Goal: Task Accomplishment & Management: Manage account settings

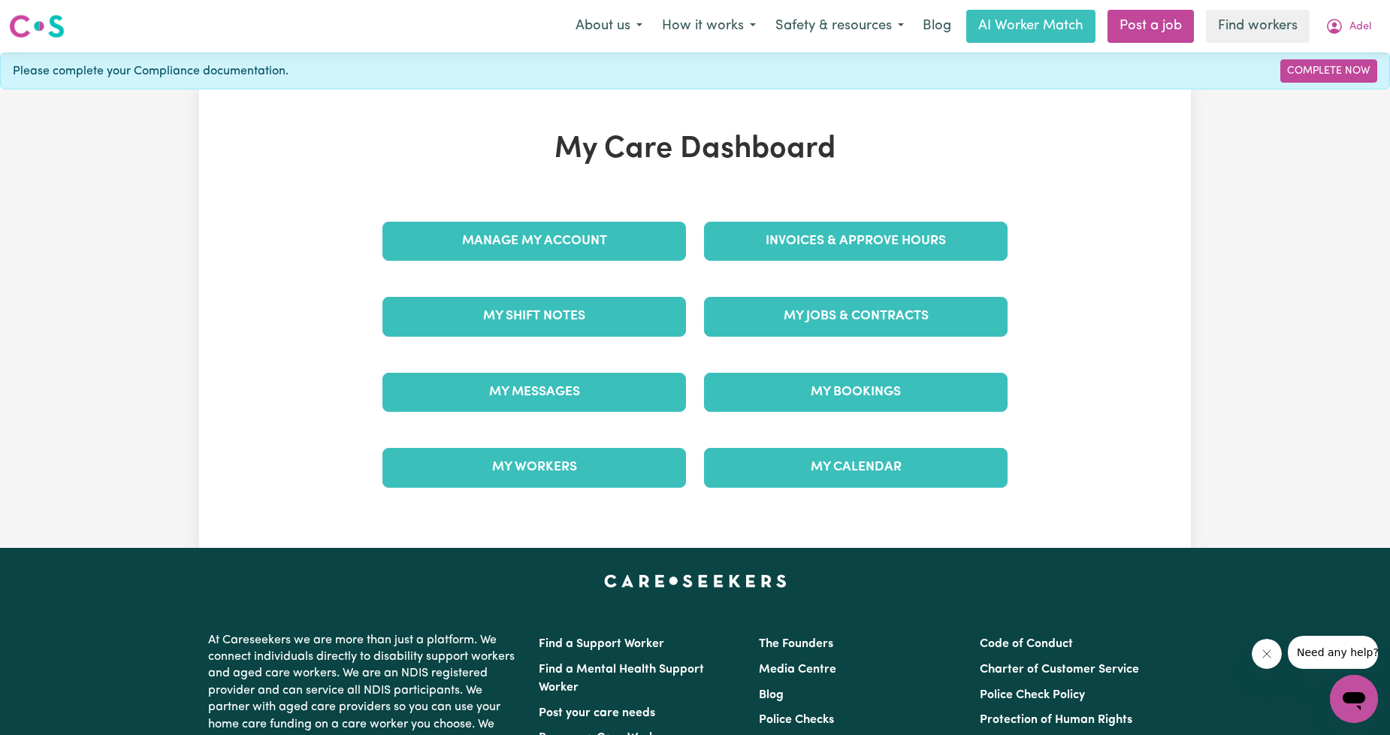
click at [576, 216] on div "Manage My Account" at bounding box center [534, 241] width 322 height 75
click at [557, 268] on div "Manage My Account" at bounding box center [534, 241] width 322 height 75
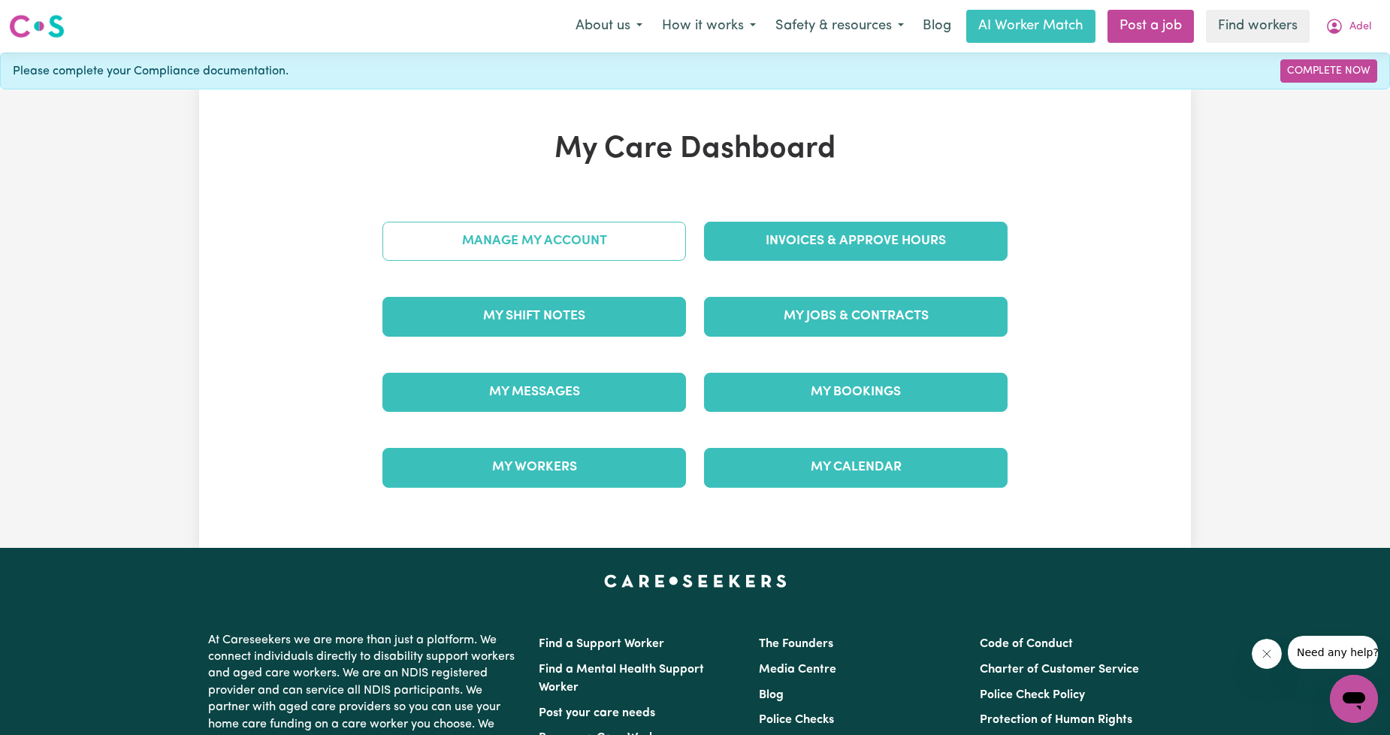
click at [571, 245] on link "Manage My Account" at bounding box center [534, 241] width 304 height 39
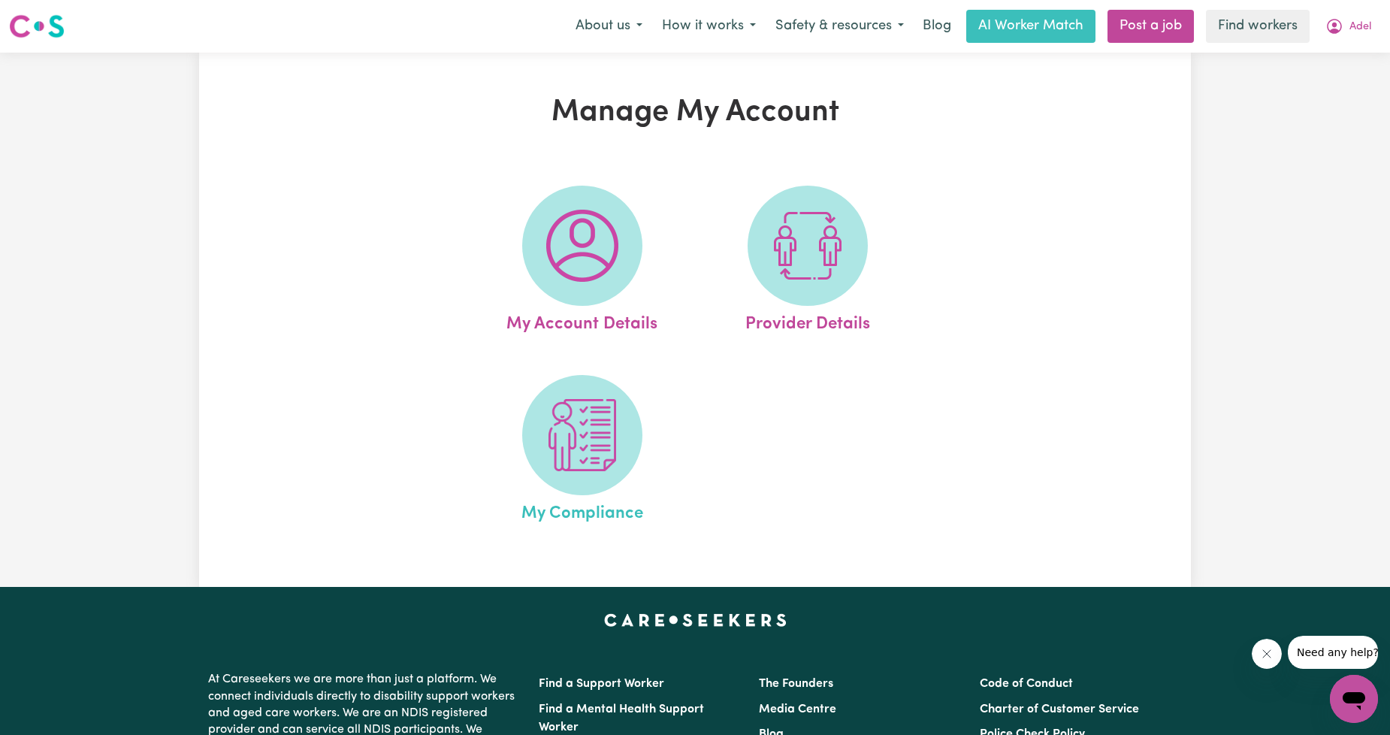
click at [534, 476] on link "My Compliance" at bounding box center [582, 451] width 216 height 152
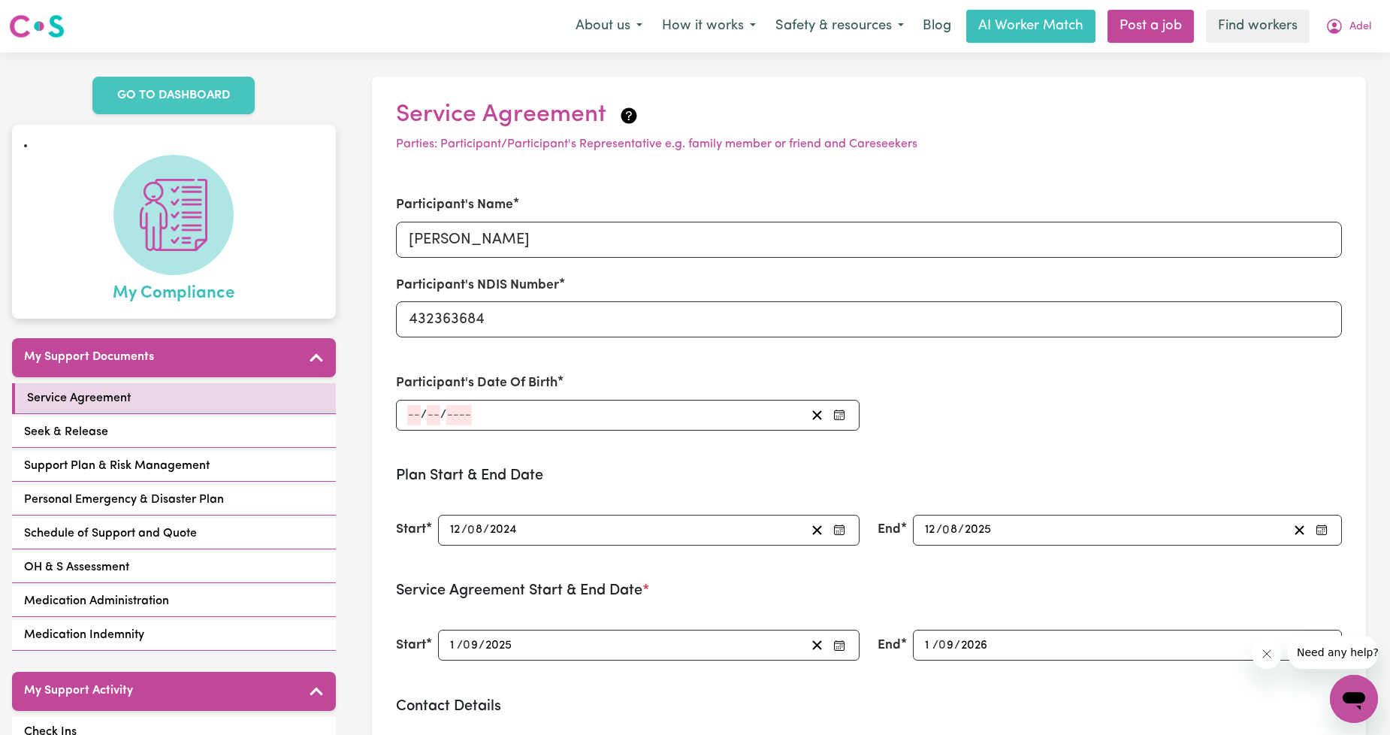
scroll to position [557, 0]
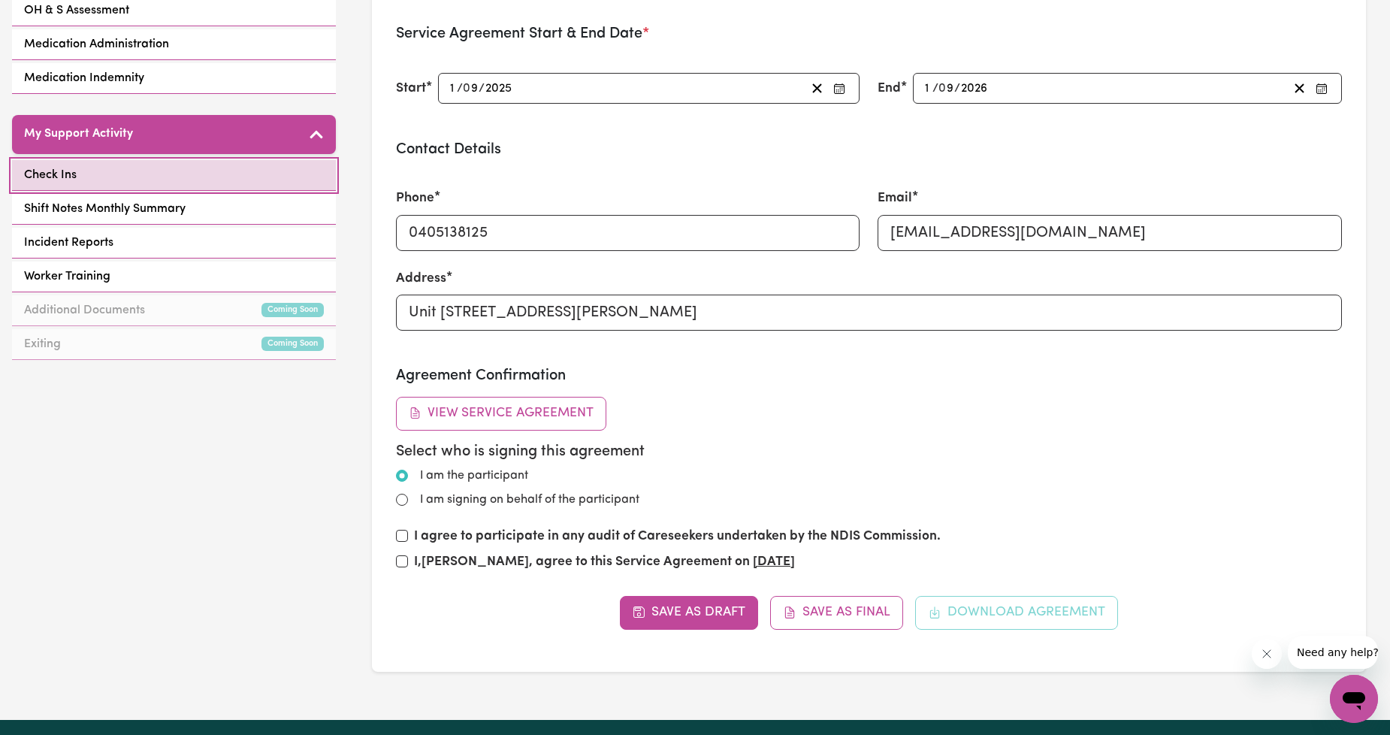
click at [146, 181] on link "Check Ins" at bounding box center [174, 175] width 324 height 31
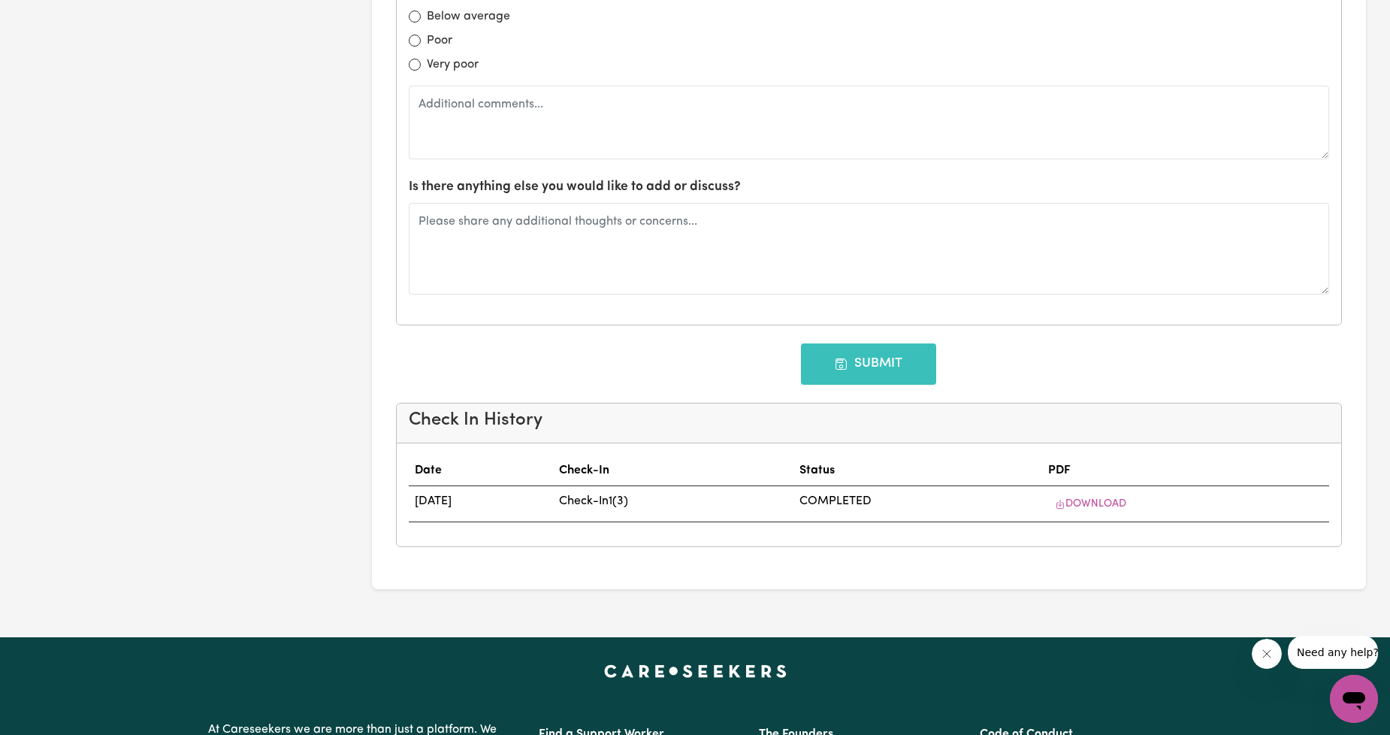
scroll to position [1633, 0]
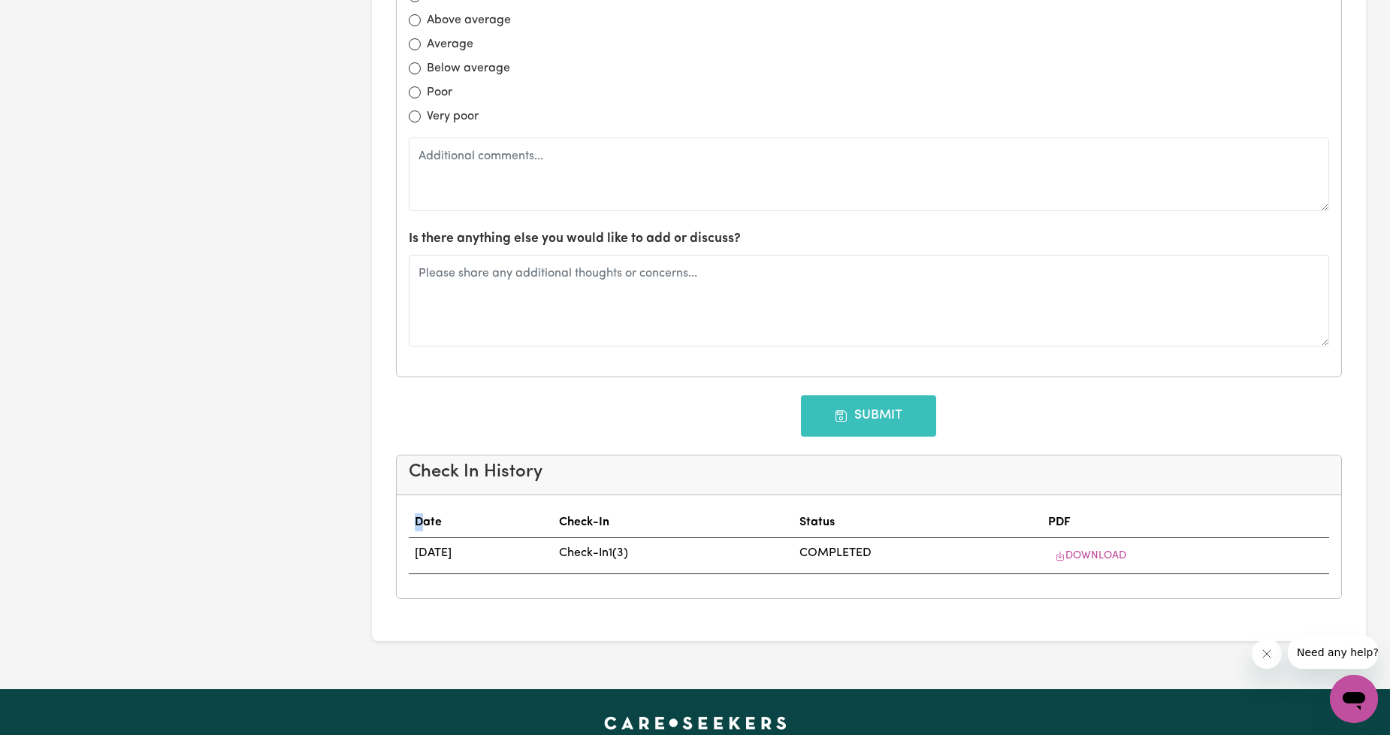
drag, startPoint x: 425, startPoint y: 528, endPoint x: 602, endPoint y: 569, distance: 182.1
click at [582, 581] on div "Date Check-In Status PDF [DATE] Check-In 1 ( 3 ) COMPLETED Download" at bounding box center [869, 546] width 921 height 79
click at [639, 547] on td "Check-In 1 ( 3 )" at bounding box center [673, 556] width 240 height 36
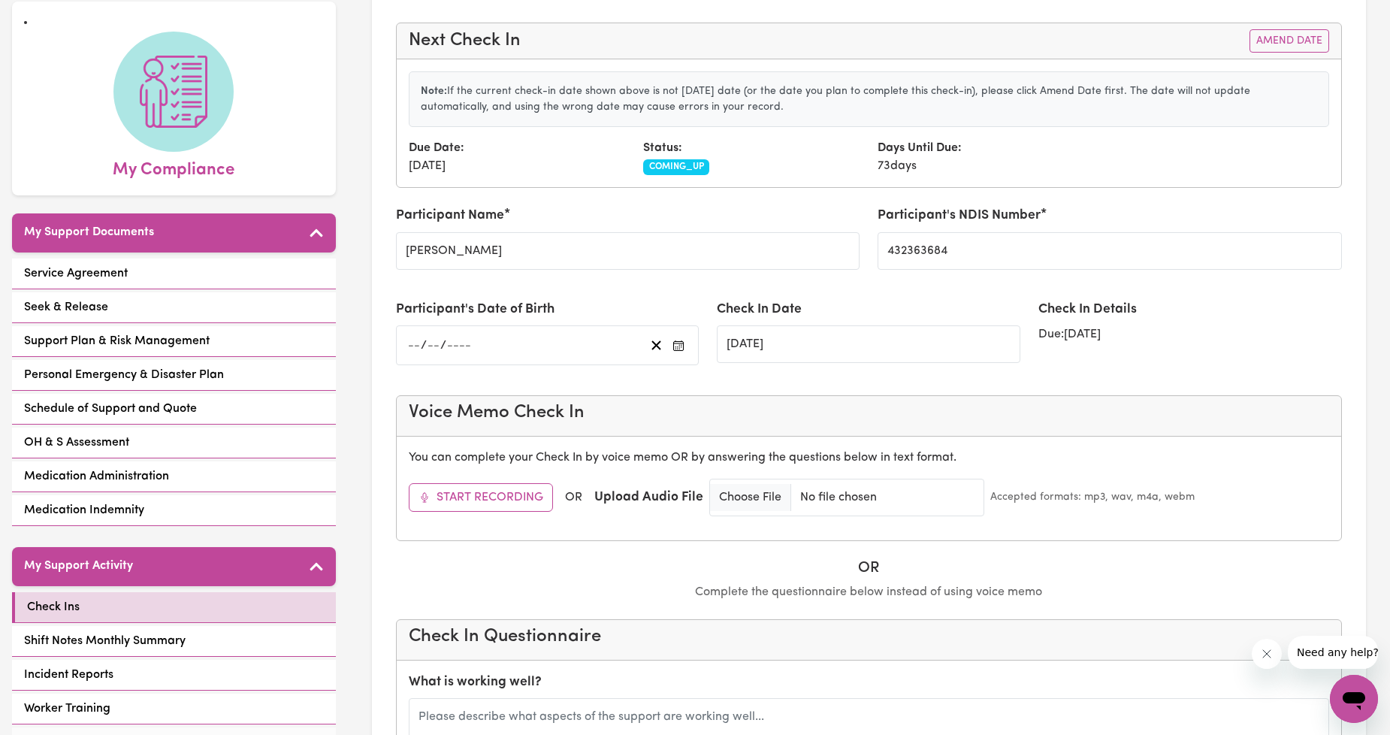
scroll to position [0, 0]
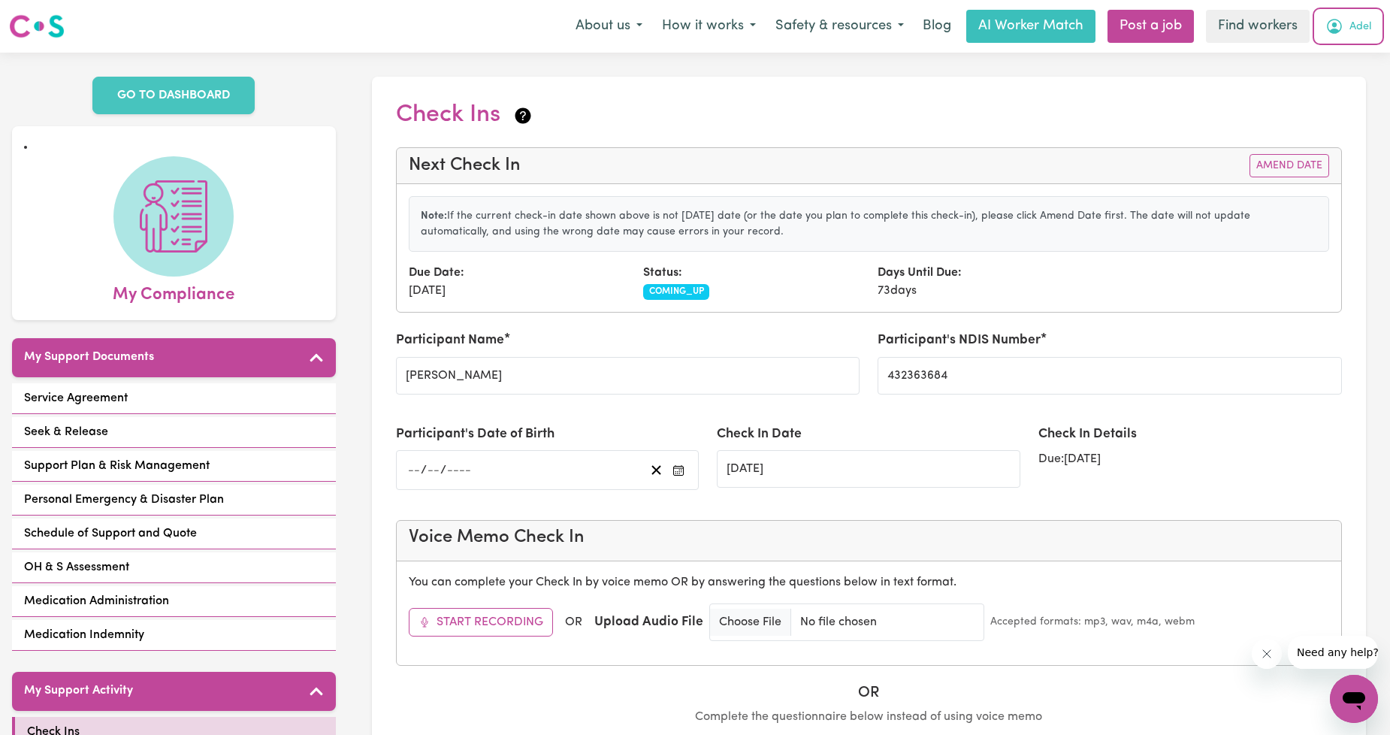
click at [1340, 31] on icon "My Account" at bounding box center [1334, 26] width 15 height 15
click at [1298, 86] on link "Logout" at bounding box center [1321, 86] width 119 height 29
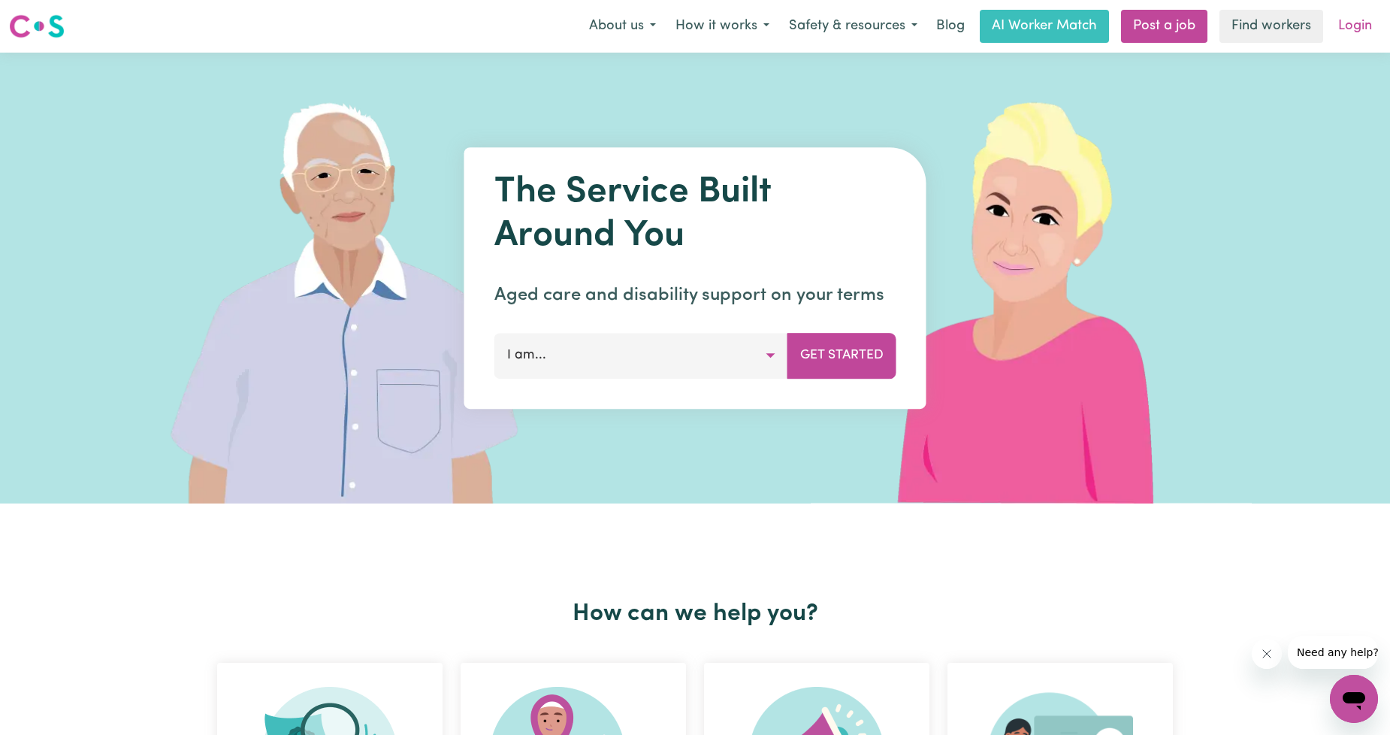
click at [1336, 19] on link "Login" at bounding box center [1355, 26] width 52 height 33
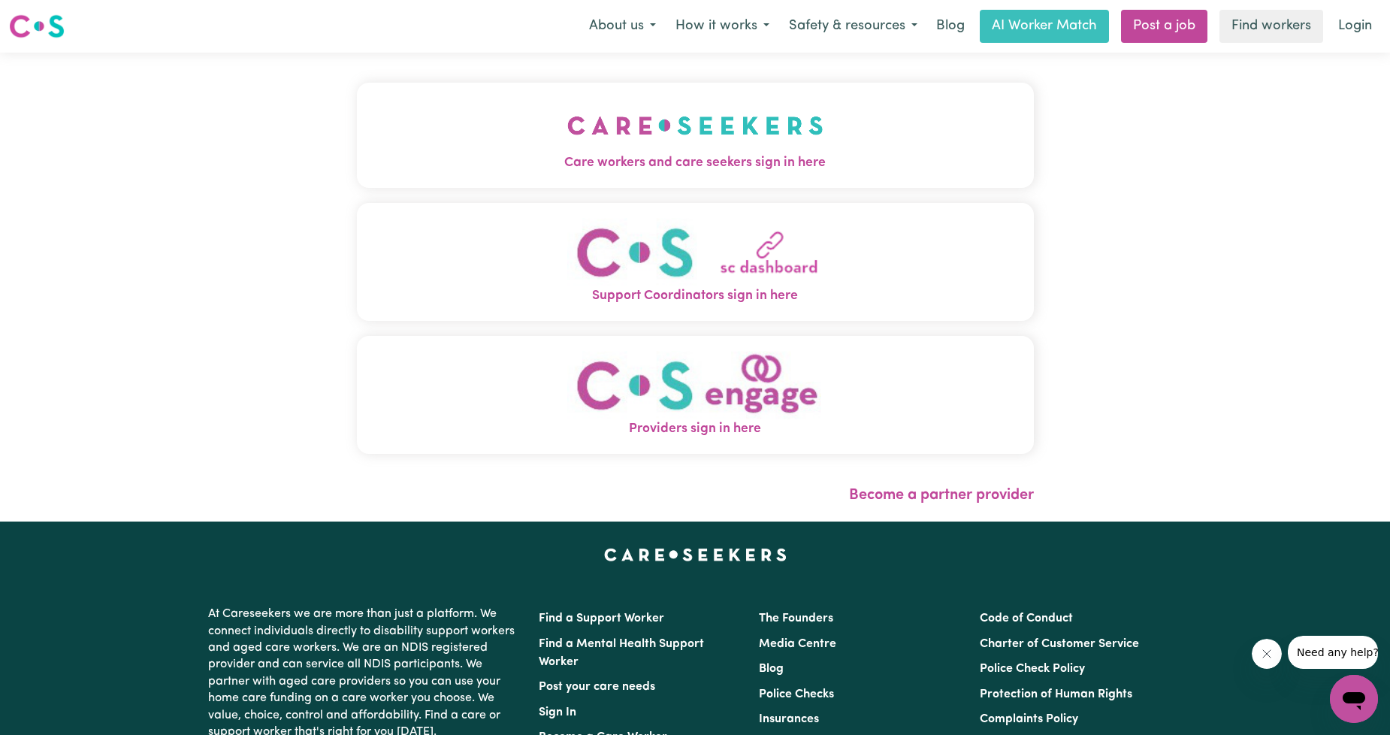
click at [686, 186] on button "Care workers and care seekers sign in here" at bounding box center [695, 135] width 677 height 105
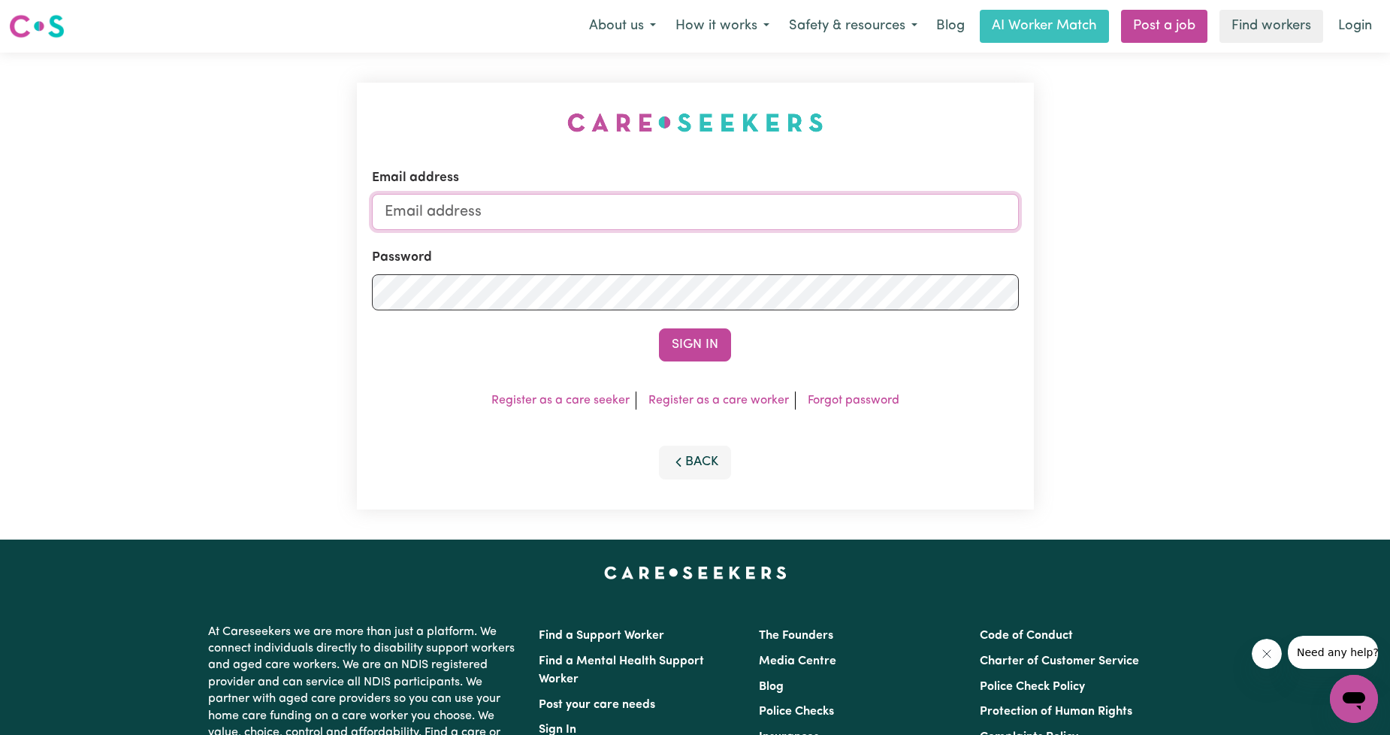
click at [615, 224] on input "Email address" at bounding box center [695, 212] width 647 height 36
drag, startPoint x: 461, startPoint y: 222, endPoint x: 755, endPoint y: 256, distance: 296.6
click at [754, 257] on form "Email address [EMAIL_ADDRESS][PERSON_NAME][DOMAIN_NAME] Password Sign In" at bounding box center [695, 264] width 647 height 193
type input "superuser~[EMAIL_ADDRESS][DOMAIN_NAME]"
click at [708, 344] on button "Sign In" at bounding box center [695, 344] width 72 height 33
